Goal: Navigation & Orientation: Find specific page/section

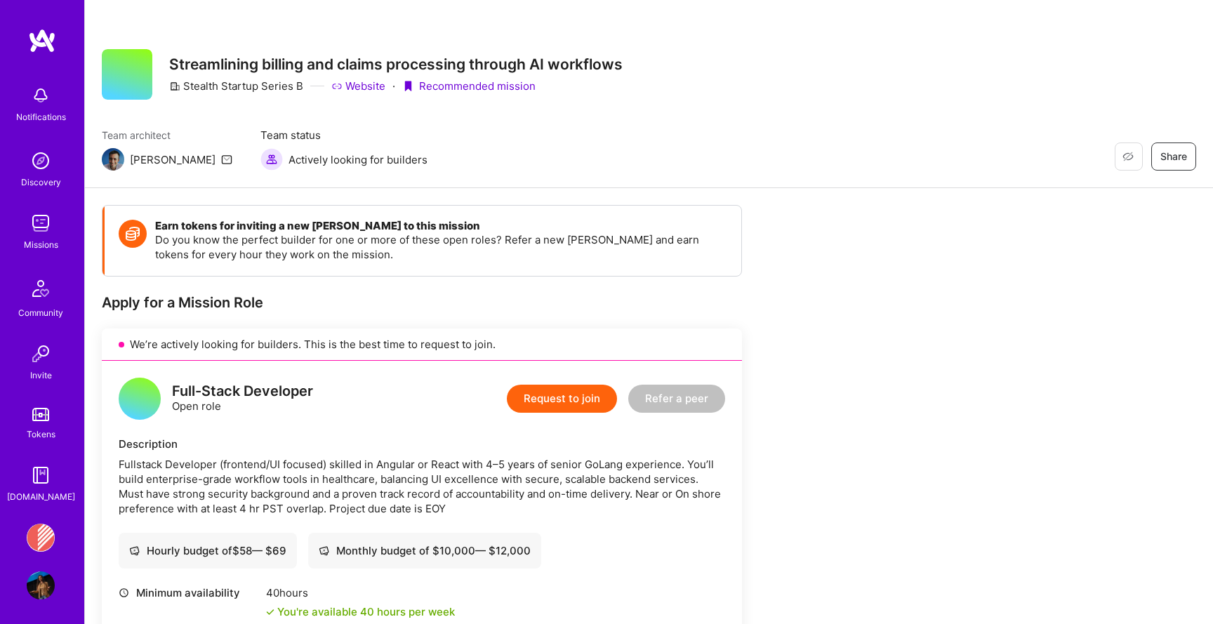
scroll to position [224, 0]
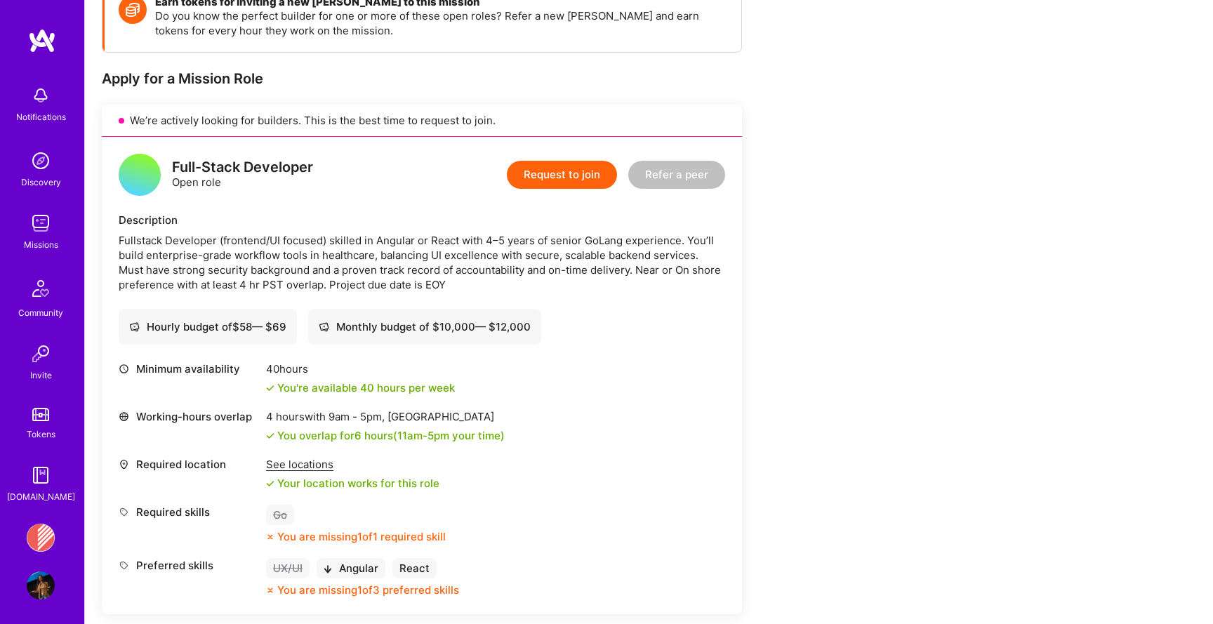
click at [31, 232] on img at bounding box center [41, 223] width 28 height 28
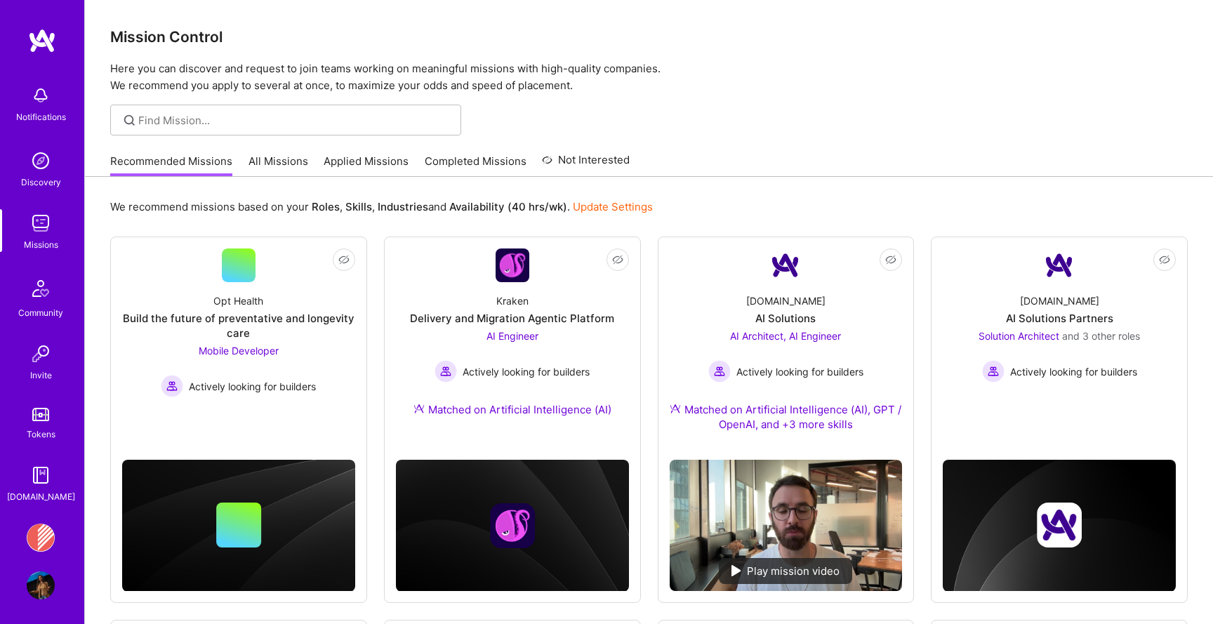
click at [348, 154] on link "Applied Missions" at bounding box center [366, 165] width 85 height 23
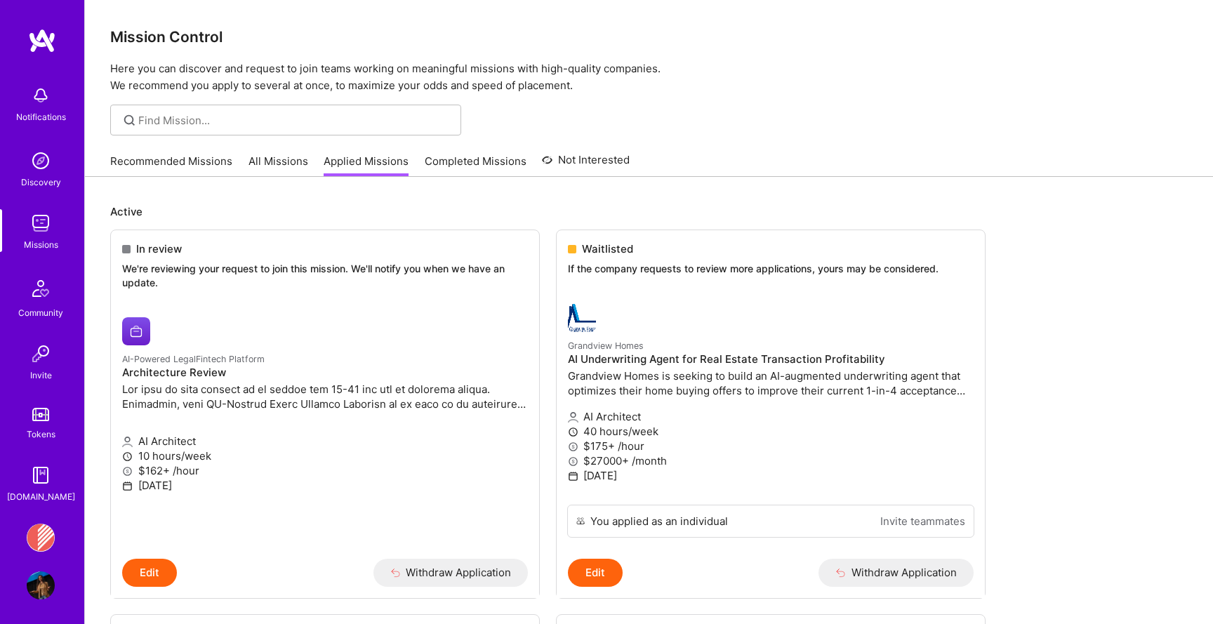
click at [204, 165] on link "Recommended Missions" at bounding box center [171, 165] width 122 height 23
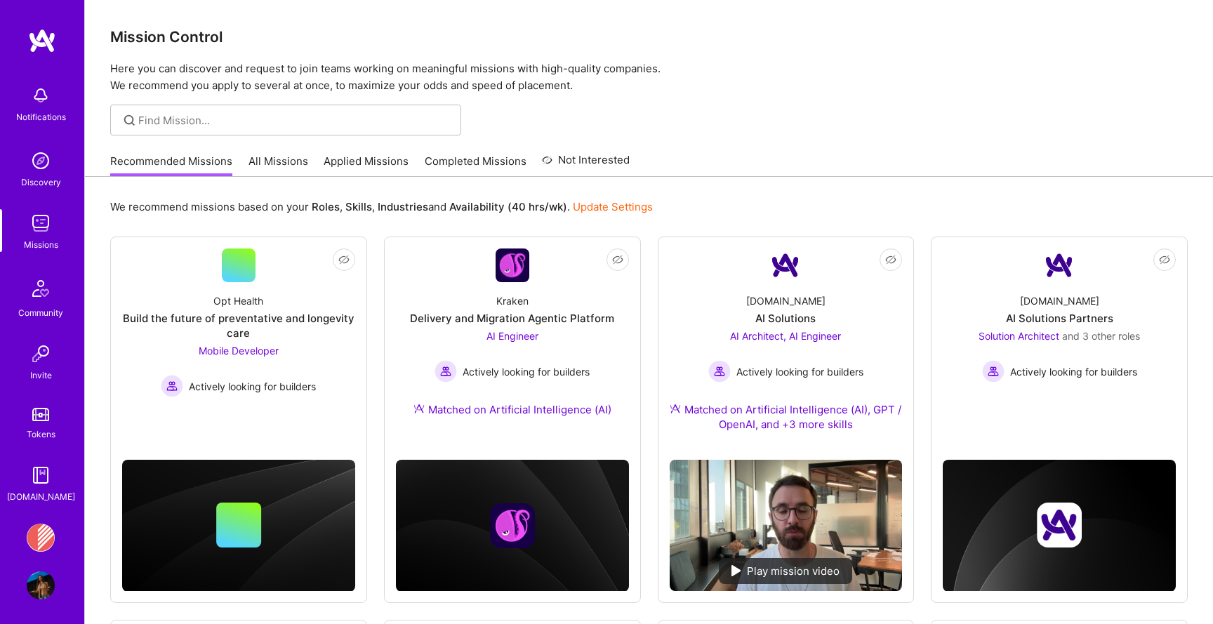
click at [34, 246] on div "Missions" at bounding box center [41, 244] width 34 height 15
click at [365, 160] on link "Applied Missions" at bounding box center [366, 165] width 85 height 23
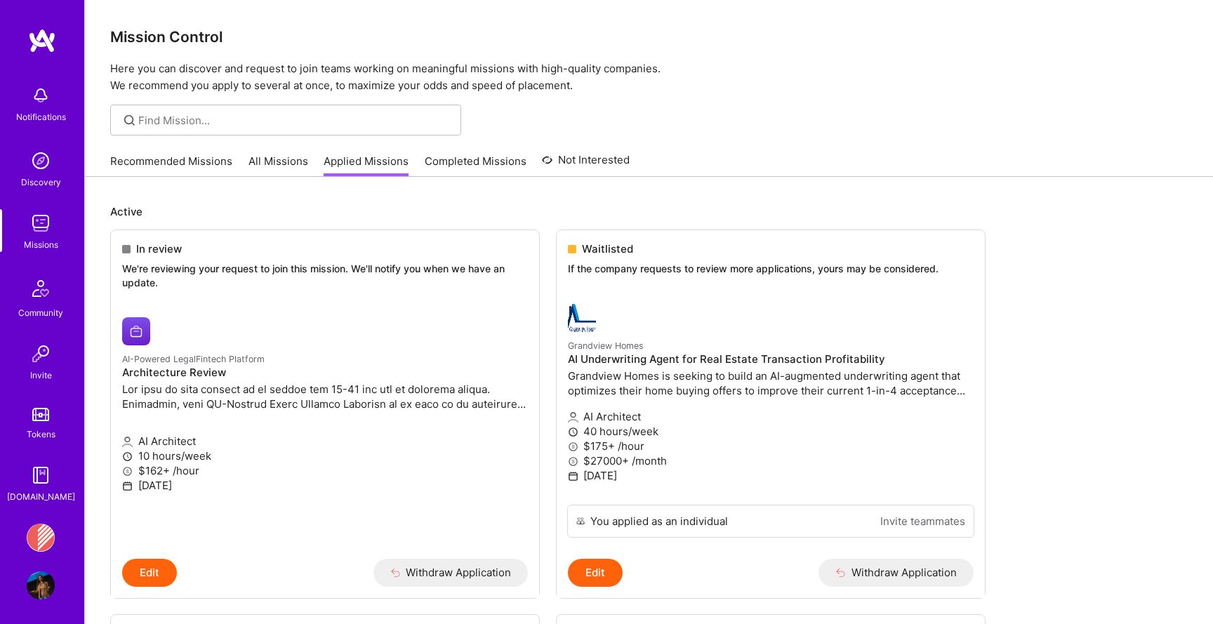
scroll to position [4, 0]
